Goal: Task Accomplishment & Management: Use online tool/utility

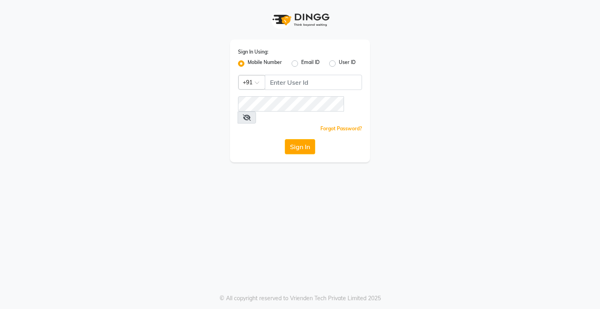
click at [298, 155] on div "Sign In Using: Mobile Number Email ID User ID Country Code × +91 Remember me Fo…" at bounding box center [300, 154] width 600 height 309
click at [330, 80] on input "Username" at bounding box center [313, 82] width 97 height 15
click at [273, 82] on input "08790031435" at bounding box center [313, 82] width 97 height 15
drag, startPoint x: 268, startPoint y: 82, endPoint x: 273, endPoint y: 82, distance: 4.8
type input "8790031435"
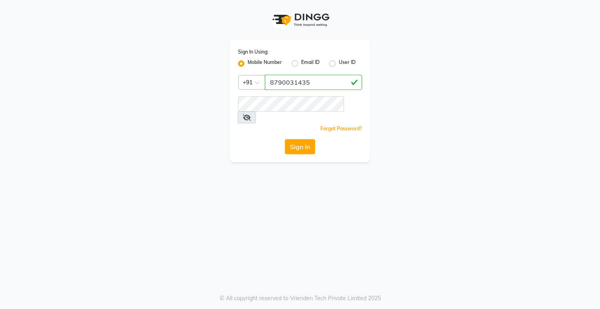
drag, startPoint x: 273, startPoint y: 82, endPoint x: 222, endPoint y: 85, distance: 50.9
click at [222, 85] on div "Sign In Using: Mobile Number Email ID User ID Country Code × [PHONE_NUMBER] Rem…" at bounding box center [300, 81] width 456 height 162
drag, startPoint x: 267, startPoint y: 82, endPoint x: 332, endPoint y: 82, distance: 64.8
click at [288, 139] on button "Sign In" at bounding box center [300, 146] width 30 height 15
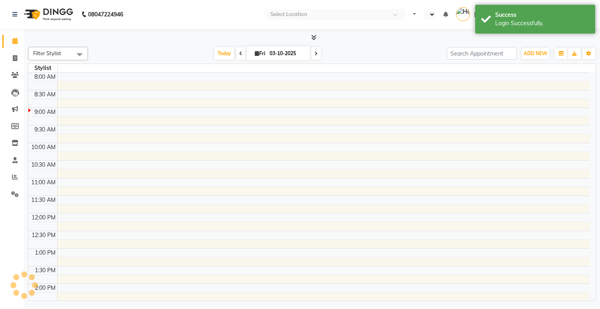
select select "en"
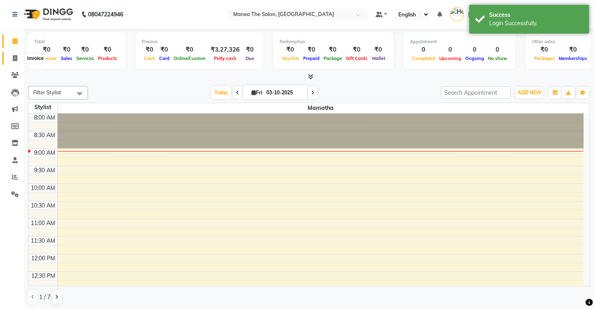
click at [13, 57] on icon at bounding box center [15, 58] width 4 height 6
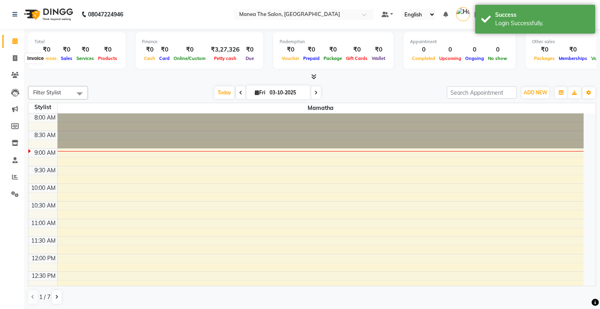
select select "5481"
select select "service"
